Goal: Find contact information: Find contact information

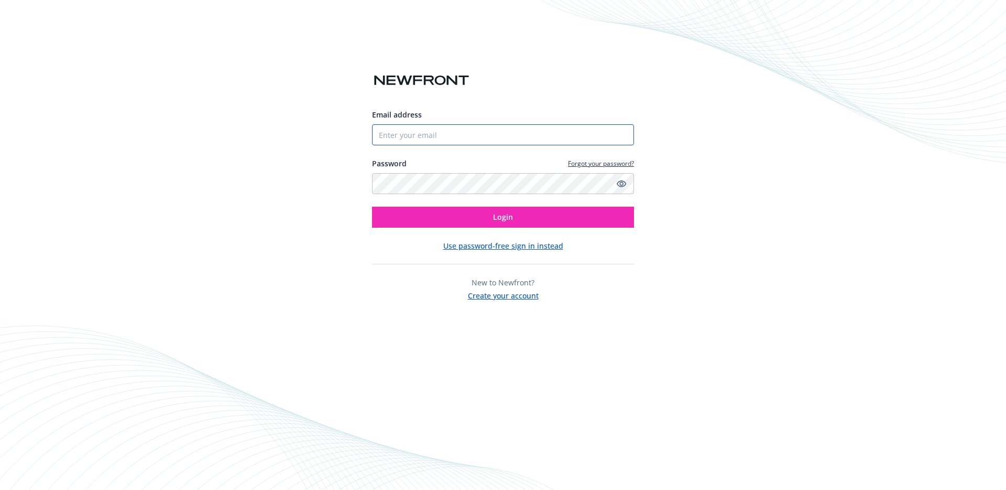
click at [471, 128] on input "Email address" at bounding box center [503, 134] width 262 height 21
type input "[PERSON_NAME][EMAIL_ADDRESS][DOMAIN_NAME]"
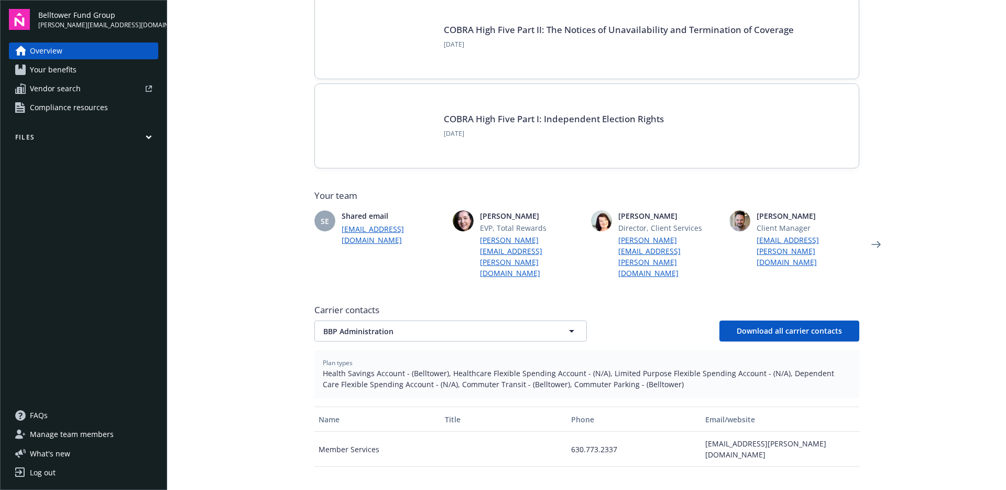
scroll to position [154, 0]
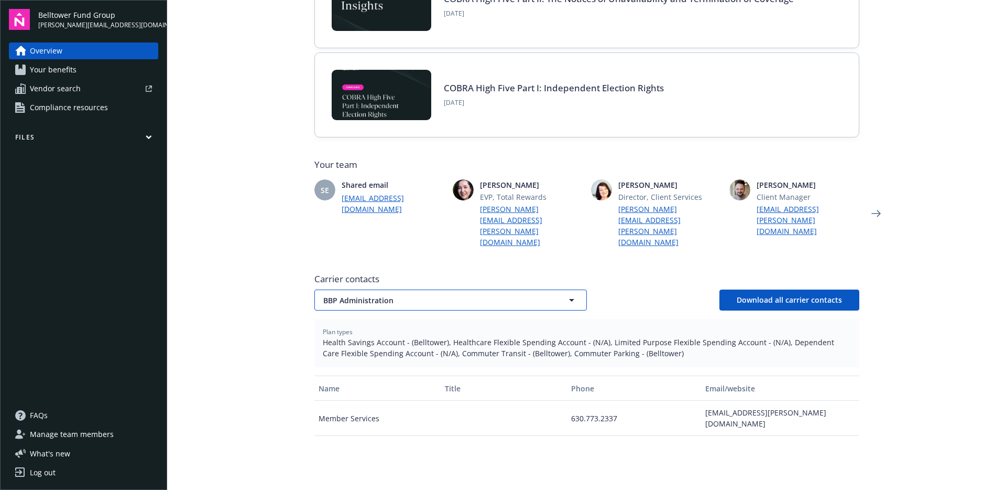
click at [396, 289] on button "BBP Administration" at bounding box center [450, 299] width 273 height 21
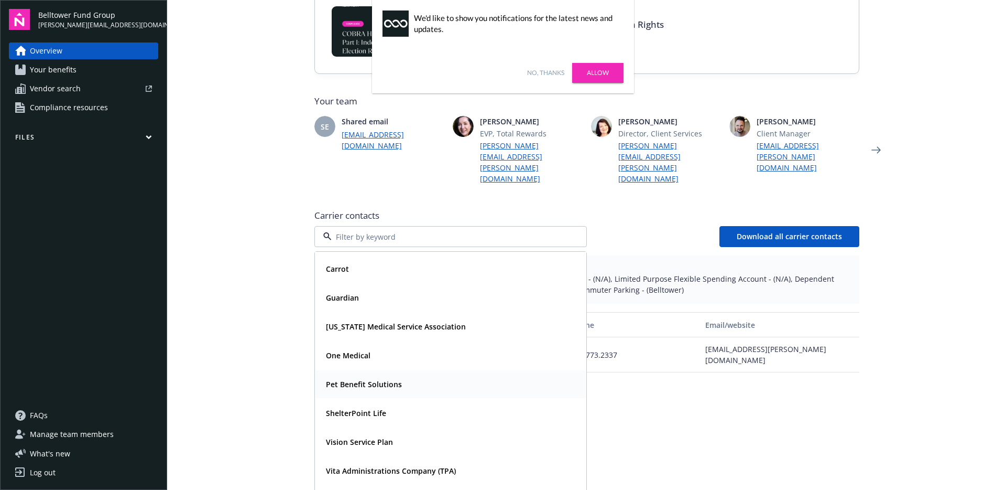
scroll to position [224, 0]
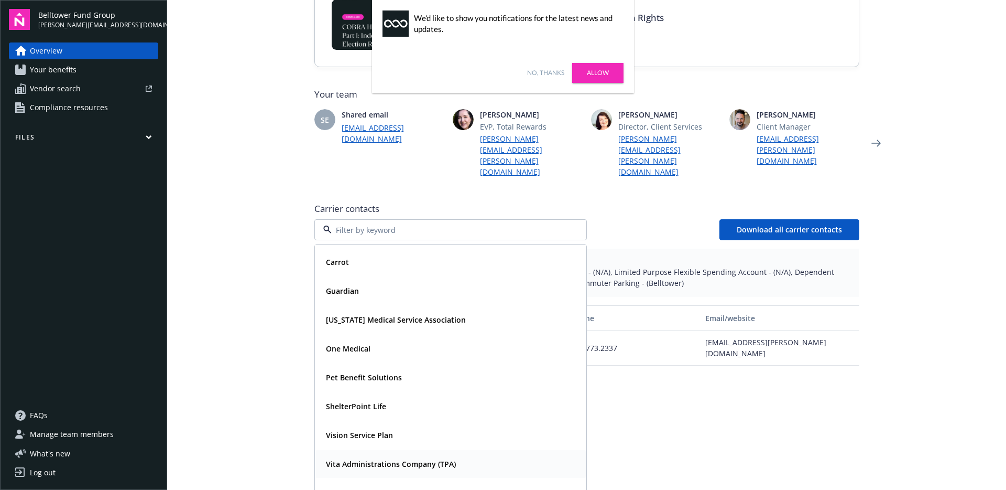
click at [349, 459] on strong "Vita Administrations Company (TPA)" at bounding box center [391, 464] width 130 height 10
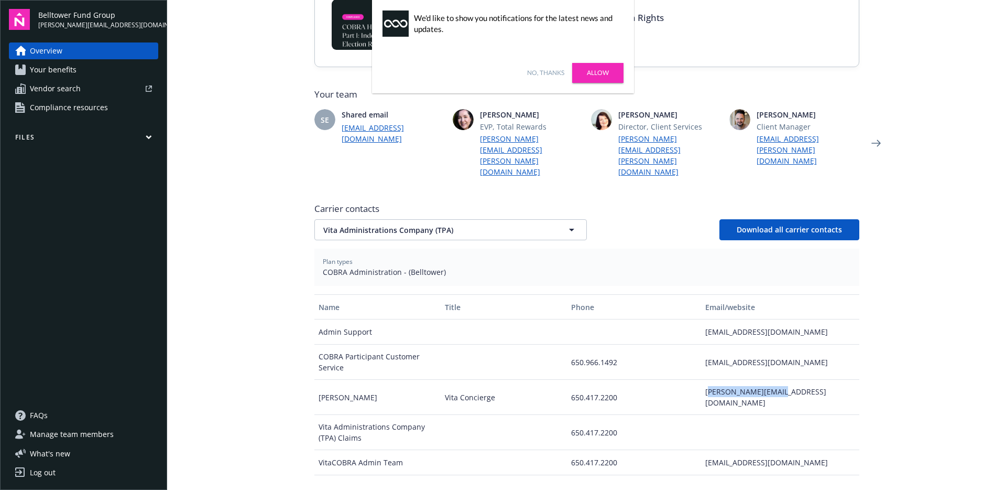
drag, startPoint x: 748, startPoint y: 372, endPoint x: 710, endPoint y: 371, distance: 38.8
click at [710, 379] on div "[PERSON_NAME][EMAIL_ADDRESS][DOMAIN_NAME]" at bounding box center [780, 396] width 158 height 35
copy div "[EMAIL_ADDRESS][DOMAIN_NAME]"
click at [739, 379] on div "[PERSON_NAME][EMAIL_ADDRESS][DOMAIN_NAME]" at bounding box center [780, 396] width 158 height 35
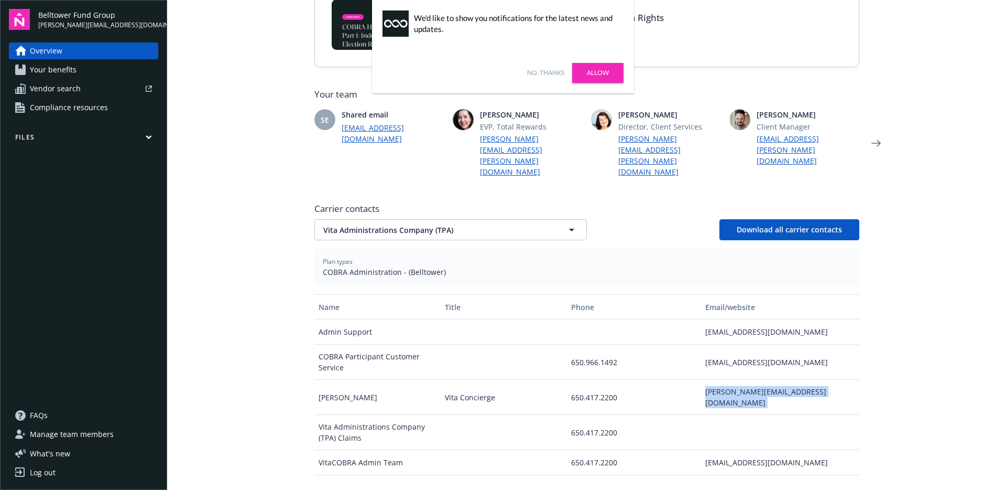
click at [739, 379] on div "[PERSON_NAME][EMAIL_ADDRESS][DOMAIN_NAME]" at bounding box center [780, 396] width 158 height 35
